Goal: Navigation & Orientation: Find specific page/section

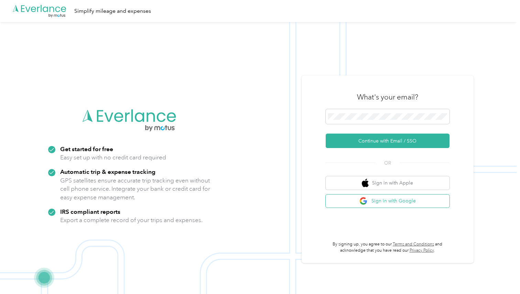
click at [401, 201] on button "Sign in with Google" at bounding box center [388, 200] width 124 height 13
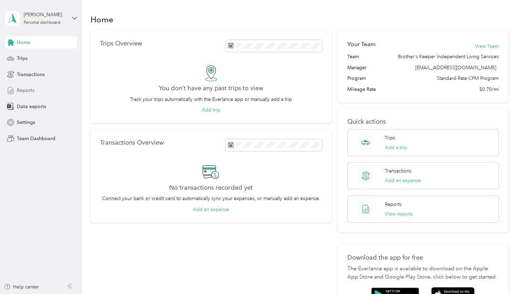
click at [28, 91] on span "Reports" at bounding box center [26, 90] width 18 height 7
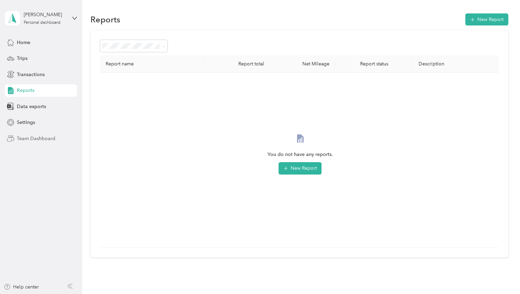
click at [38, 138] on span "Team Dashboard" at bounding box center [36, 138] width 39 height 7
